Goal: Check status: Check status

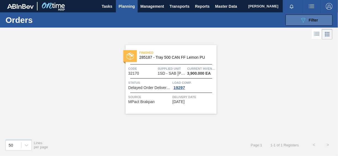
click at [296, 23] on button "089F7B8B-B2A5-4AFE-B5C0-19BA573D28AC Filter" at bounding box center [309, 20] width 47 height 11
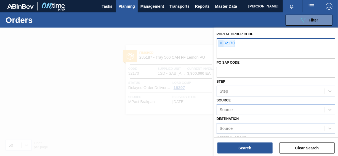
click at [221, 42] on span "×" at bounding box center [220, 43] width 5 height 7
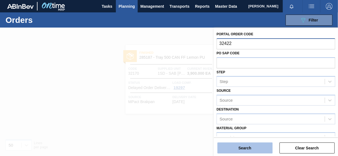
type input "32422"
click at [247, 148] on button "Search" at bounding box center [245, 148] width 55 height 11
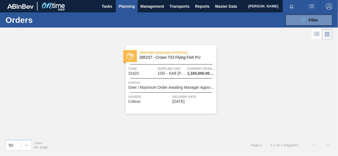
click at [181, 88] on span "Over / Maximum Order Awaiting Manager Approval" at bounding box center [171, 88] width 87 height 4
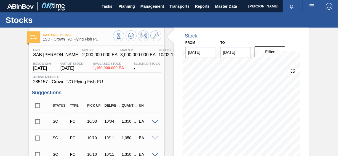
scroll to position [119, 0]
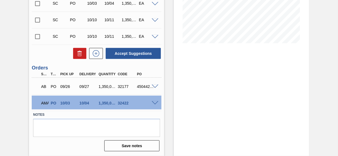
click at [155, 104] on span at bounding box center [155, 103] width 7 height 4
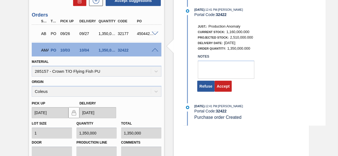
scroll to position [174, 0]
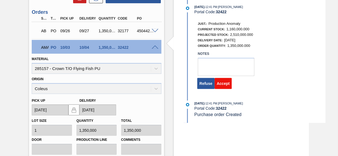
click at [224, 88] on button "Accept" at bounding box center [223, 83] width 17 height 11
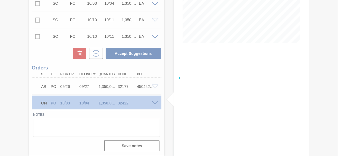
scroll to position [119, 0]
